Goal: Information Seeking & Learning: Learn about a topic

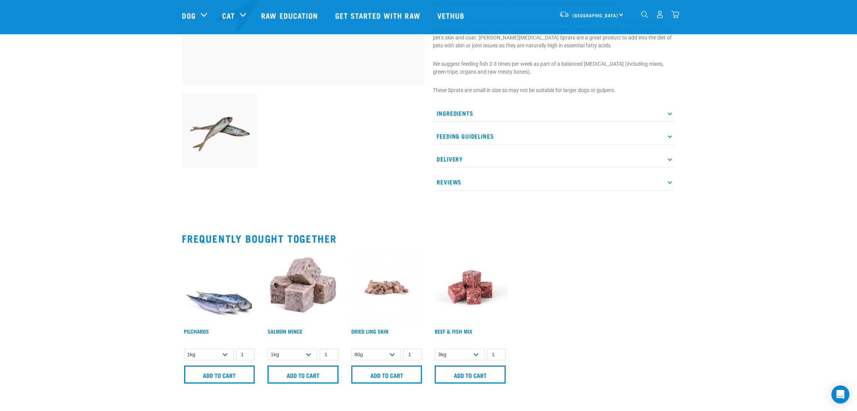
scroll to position [113, 0]
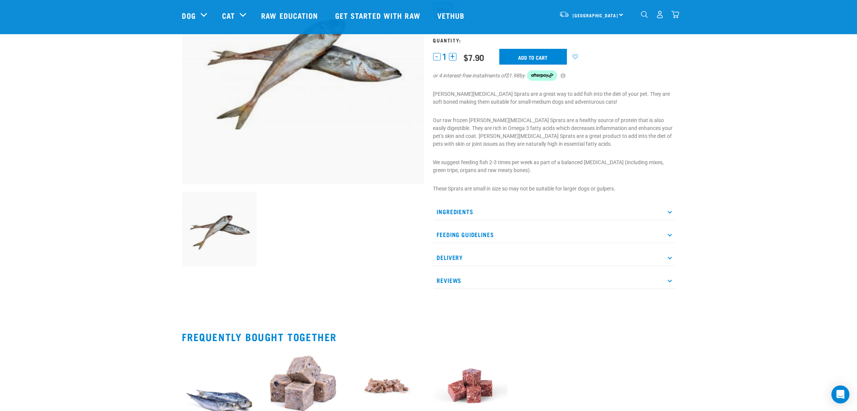
click at [484, 214] on p "Ingredients" at bounding box center [554, 211] width 242 height 17
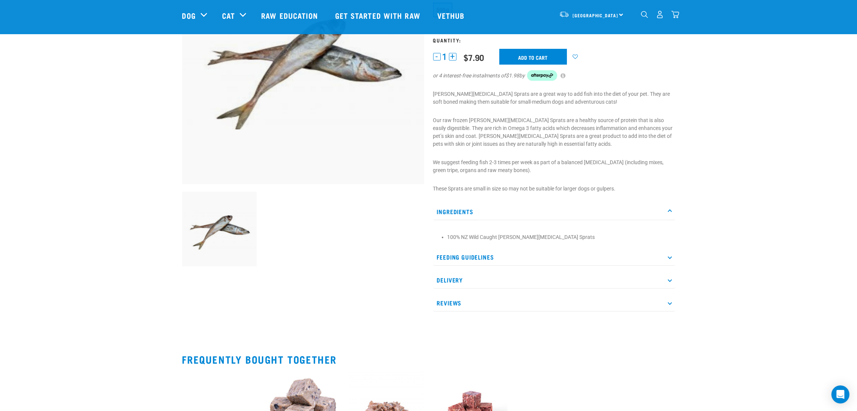
click at [496, 257] on p "Feeding Guidelines" at bounding box center [554, 257] width 242 height 17
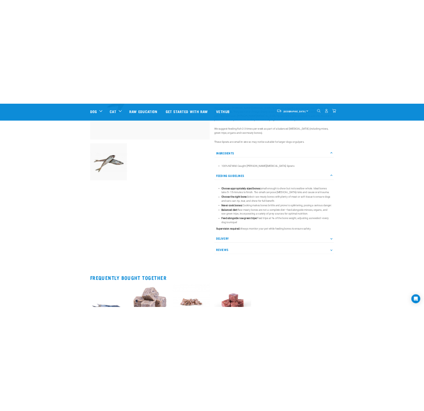
scroll to position [0, 0]
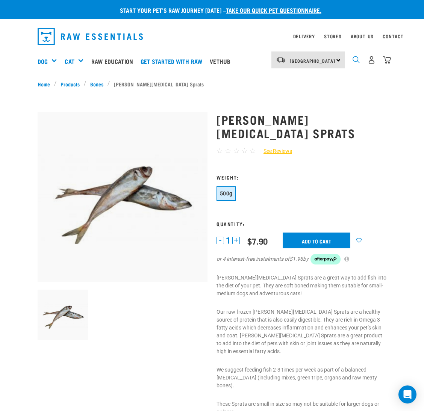
click at [357, 61] on img "dropdown navigation" at bounding box center [356, 59] width 7 height 7
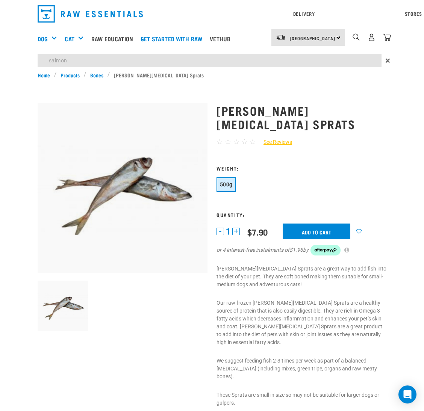
type input "salmon"
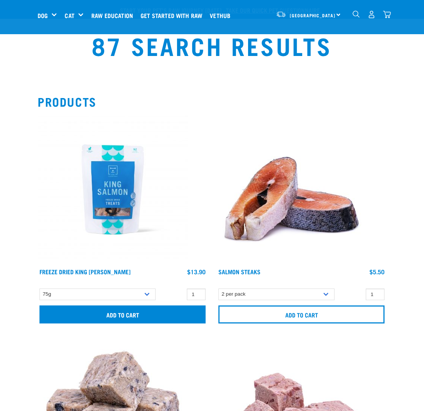
scroll to position [169, 0]
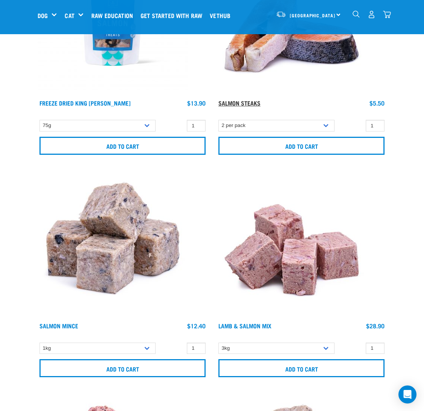
click at [237, 101] on link "Salmon Steaks" at bounding box center [239, 102] width 42 height 3
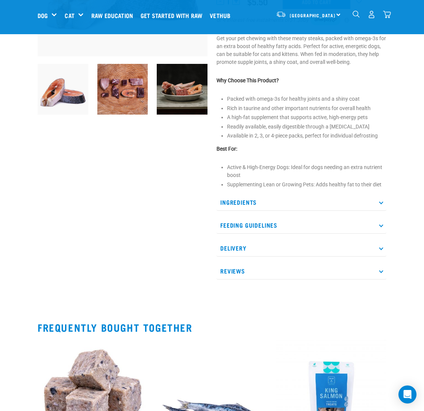
scroll to position [169, 0]
click at [244, 200] on p "Ingredients" at bounding box center [302, 202] width 170 height 17
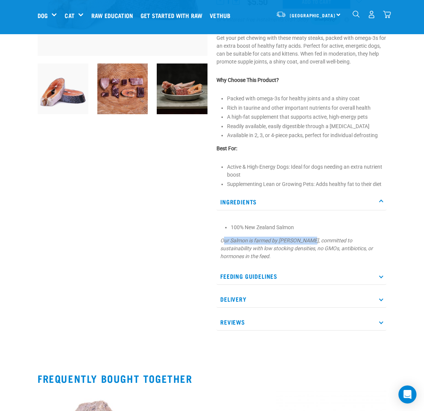
drag, startPoint x: 224, startPoint y: 239, endPoint x: 313, endPoint y: 239, distance: 88.7
click at [313, 239] on em "Our Salmon is farmed by Akaroa Salmon, committed to sustainability with low sto…" at bounding box center [296, 249] width 153 height 22
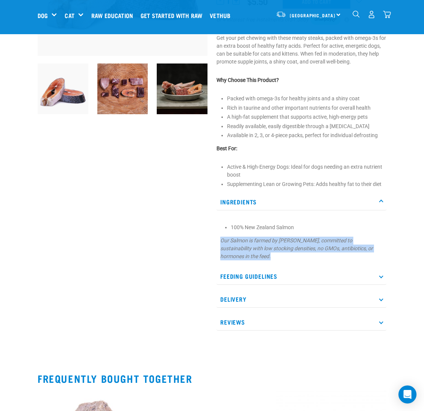
drag, startPoint x: 258, startPoint y: 252, endPoint x: 220, endPoint y: 238, distance: 40.2
click at [220, 238] on p "Our Salmon is farmed by Akaroa Salmon, committed to sustainability with low sto…" at bounding box center [301, 249] width 162 height 24
copy em "Our Salmon is farmed by Akaroa Salmon, committed to sustainability with low sto…"
